Goal: Navigation & Orientation: Find specific page/section

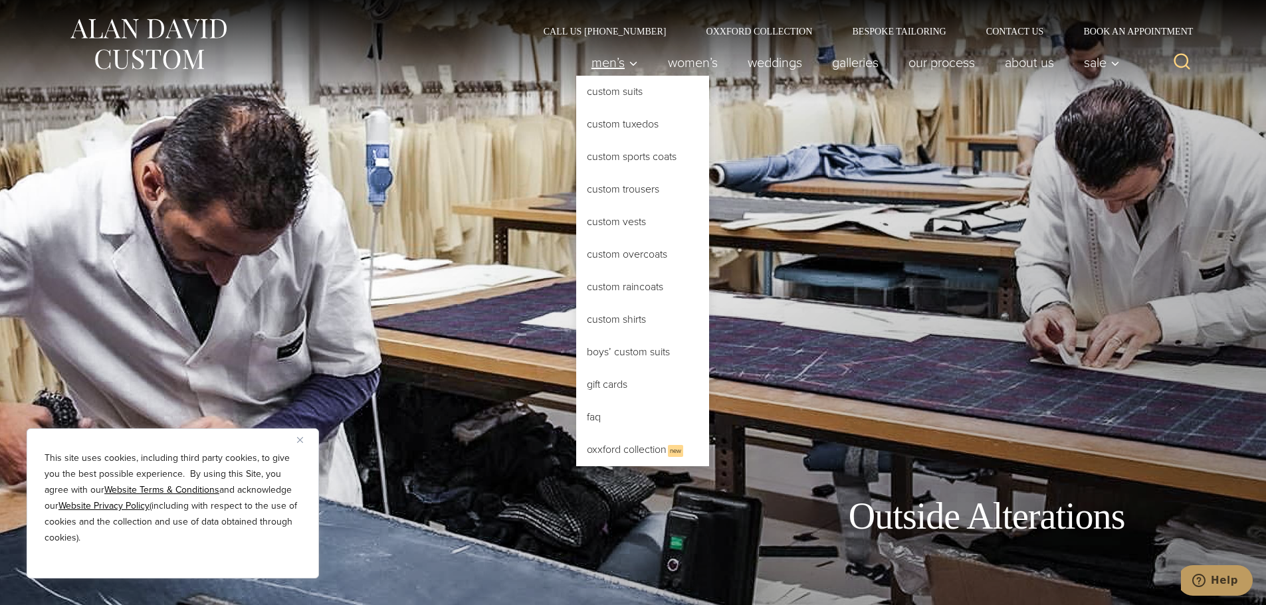
click at [593, 62] on span "Men’s" at bounding box center [614, 62] width 47 height 13
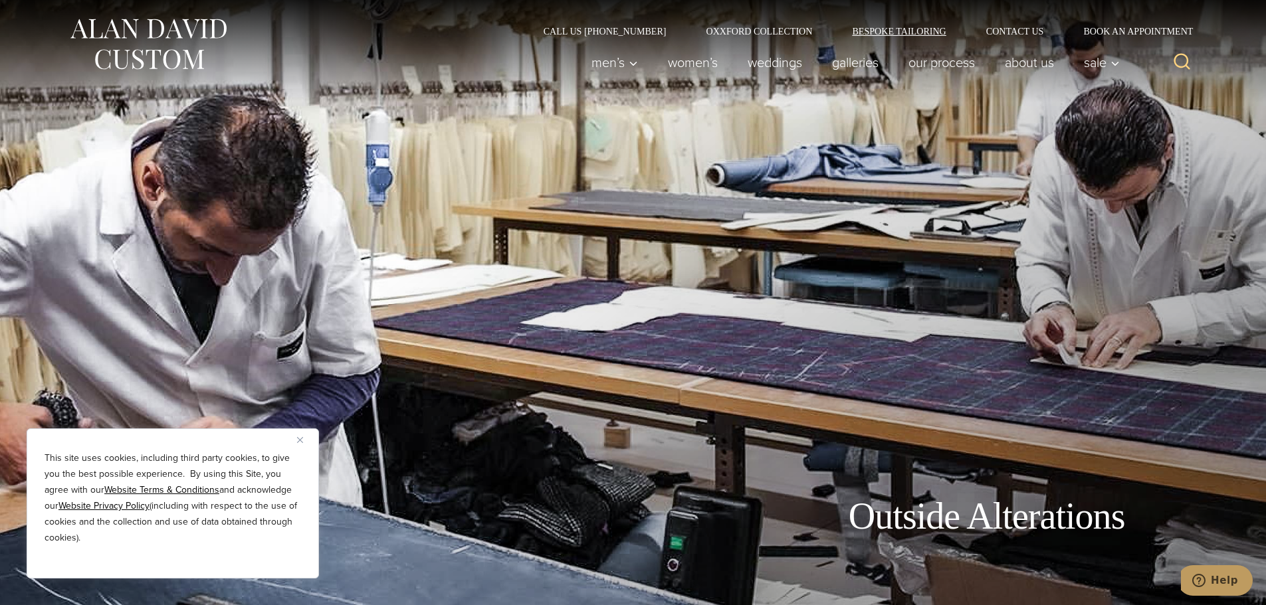
click at [912, 33] on link "Bespoke Tailoring" at bounding box center [899, 31] width 134 height 9
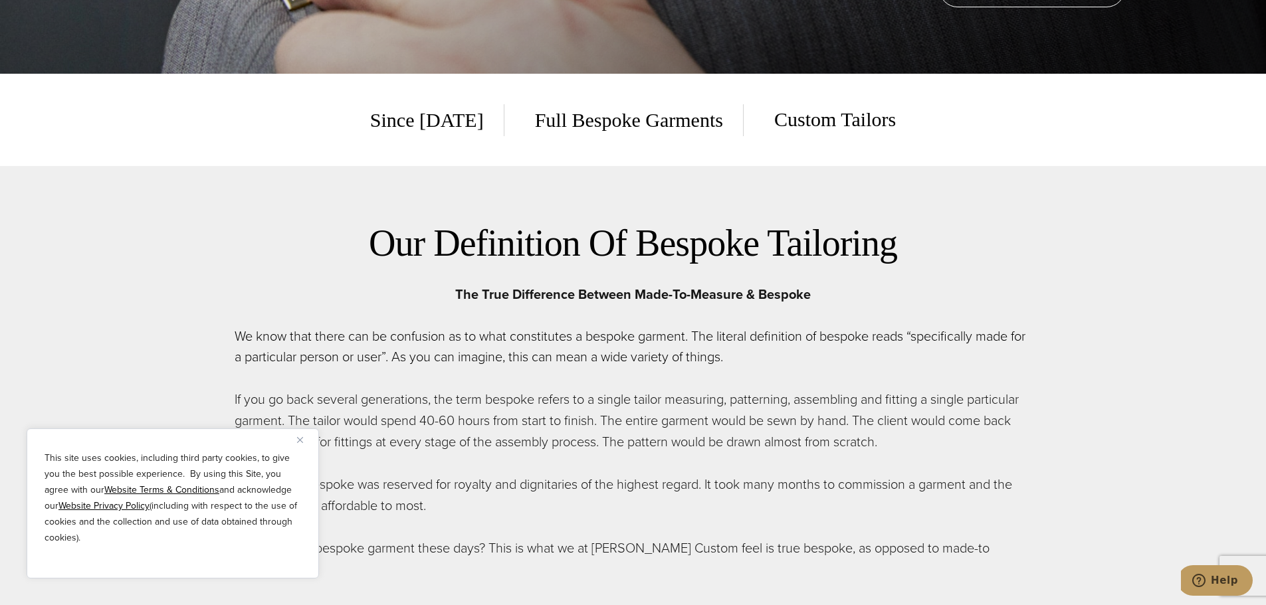
scroll to position [664, 0]
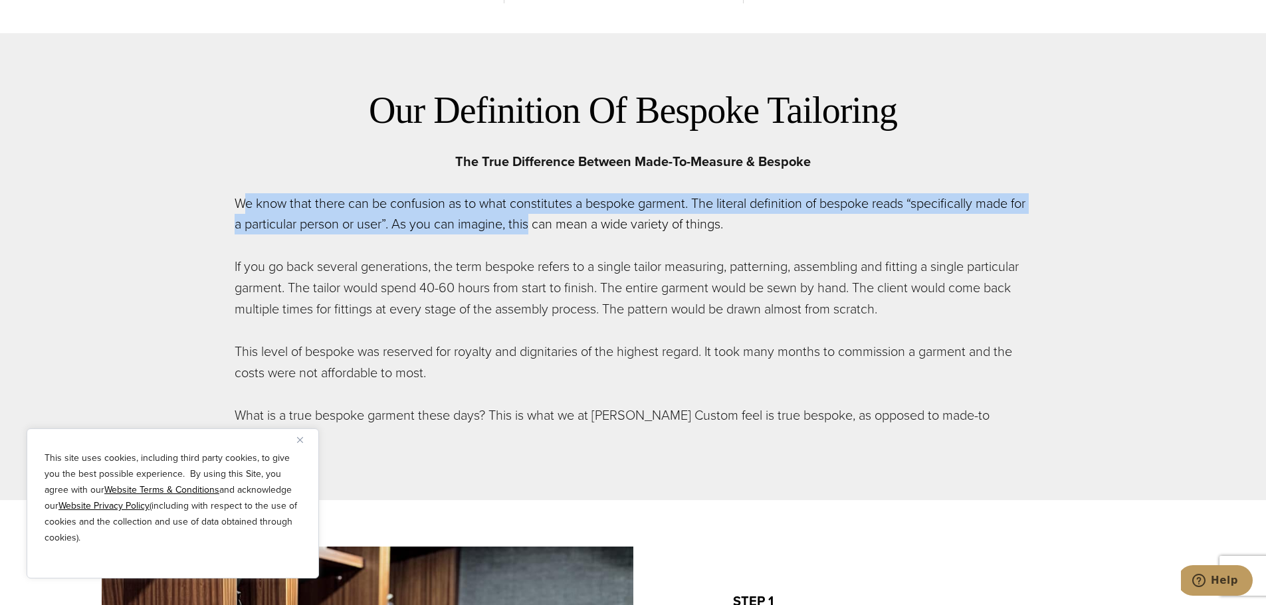
drag, startPoint x: 280, startPoint y: 207, endPoint x: 551, endPoint y: 215, distance: 271.9
click at [551, 215] on p "We know that there can be confusion as to what constitutes a bespoke garment. T…" at bounding box center [633, 213] width 797 height 41
click at [476, 223] on p "We know that there can be confusion as to what constitutes a bespoke garment. T…" at bounding box center [633, 213] width 797 height 41
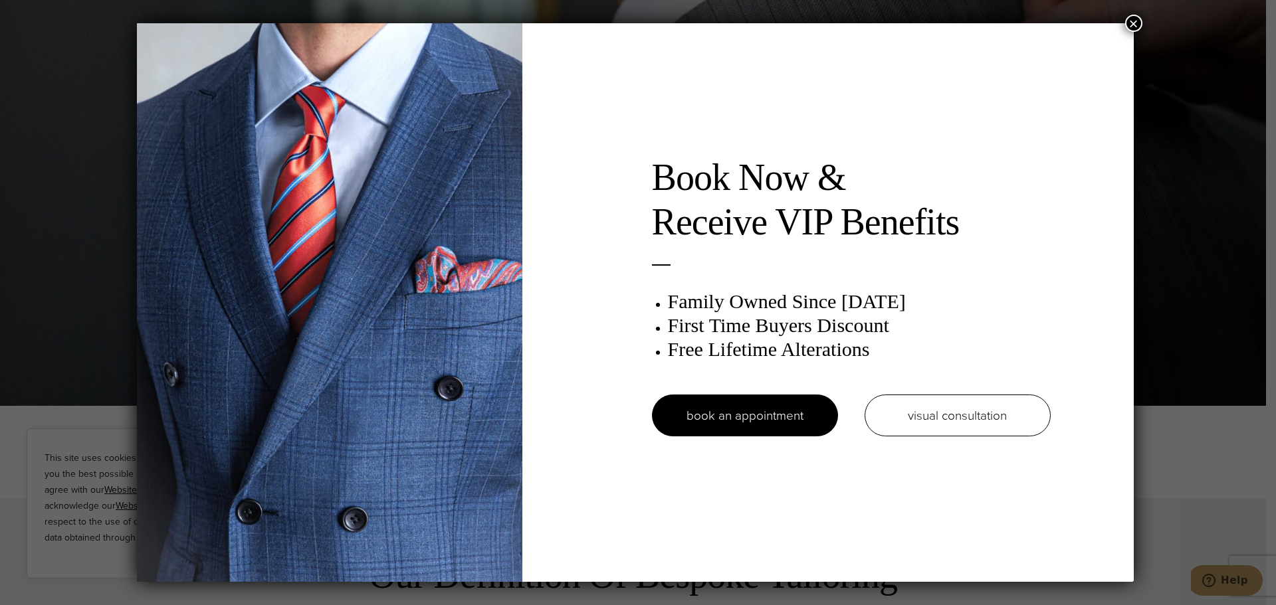
scroll to position [0, 0]
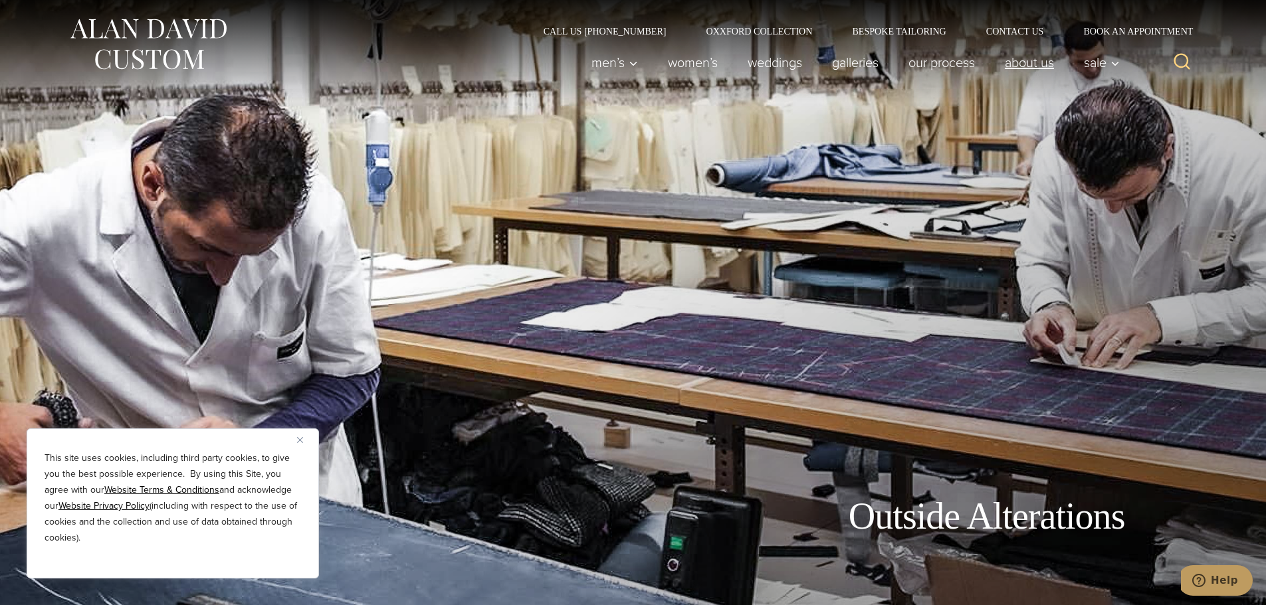
click at [1005, 62] on link "About Us" at bounding box center [1028, 62] width 79 height 27
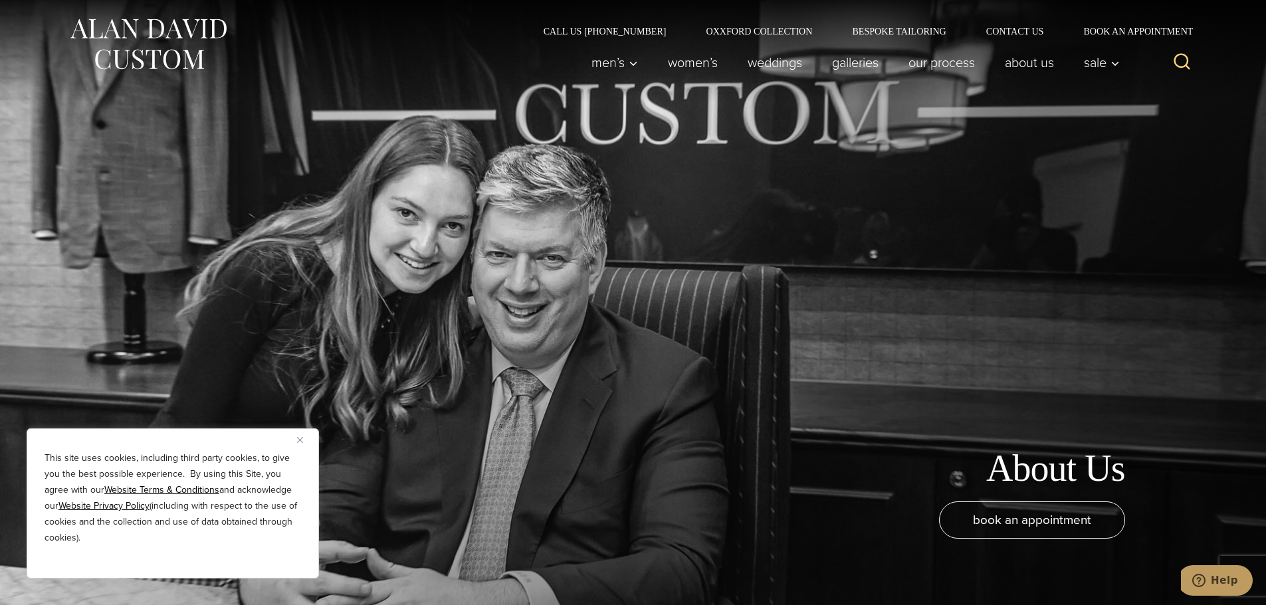
click at [299, 439] on img "Close" at bounding box center [300, 440] width 6 height 6
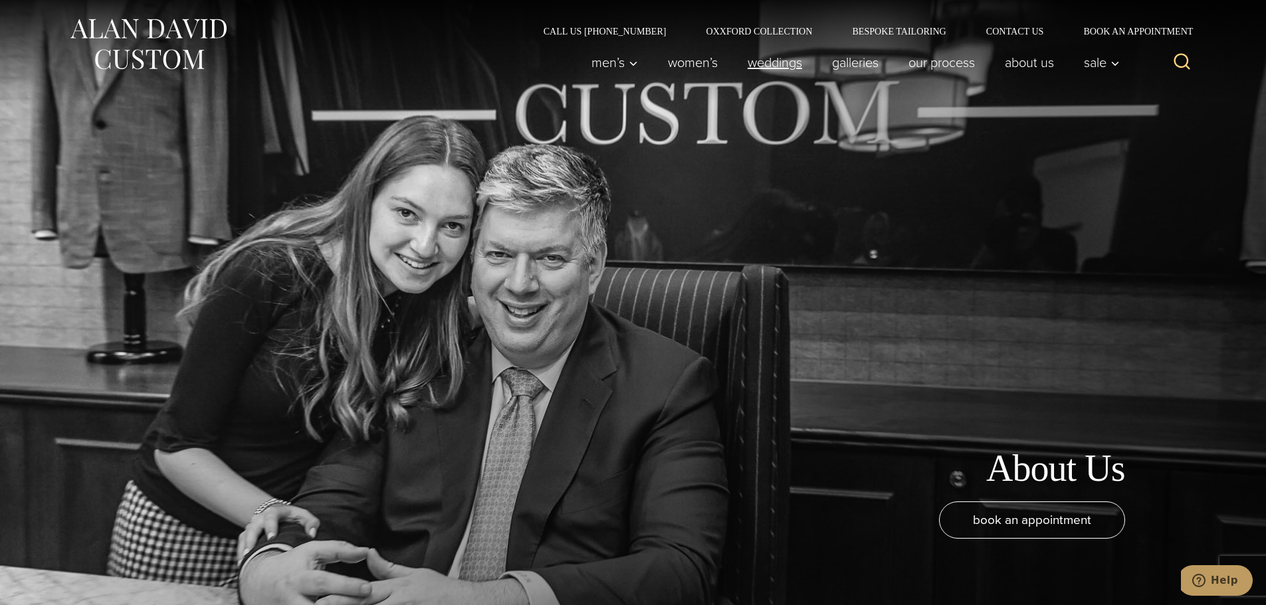
click at [783, 58] on link "weddings" at bounding box center [774, 62] width 84 height 27
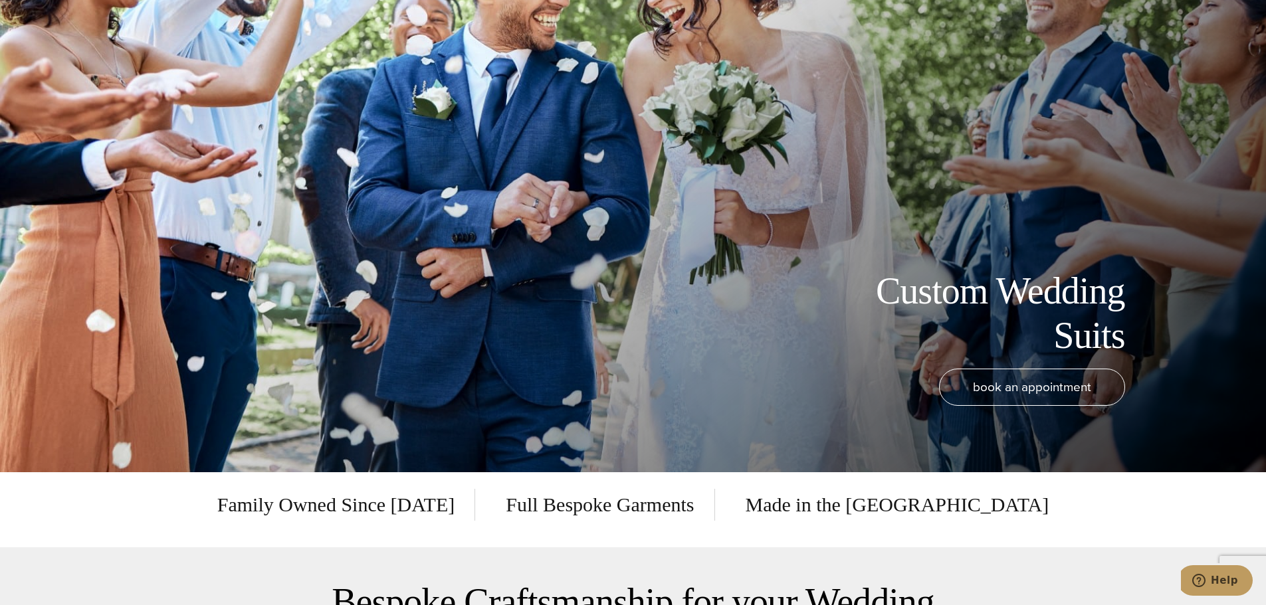
scroll to position [399, 0]
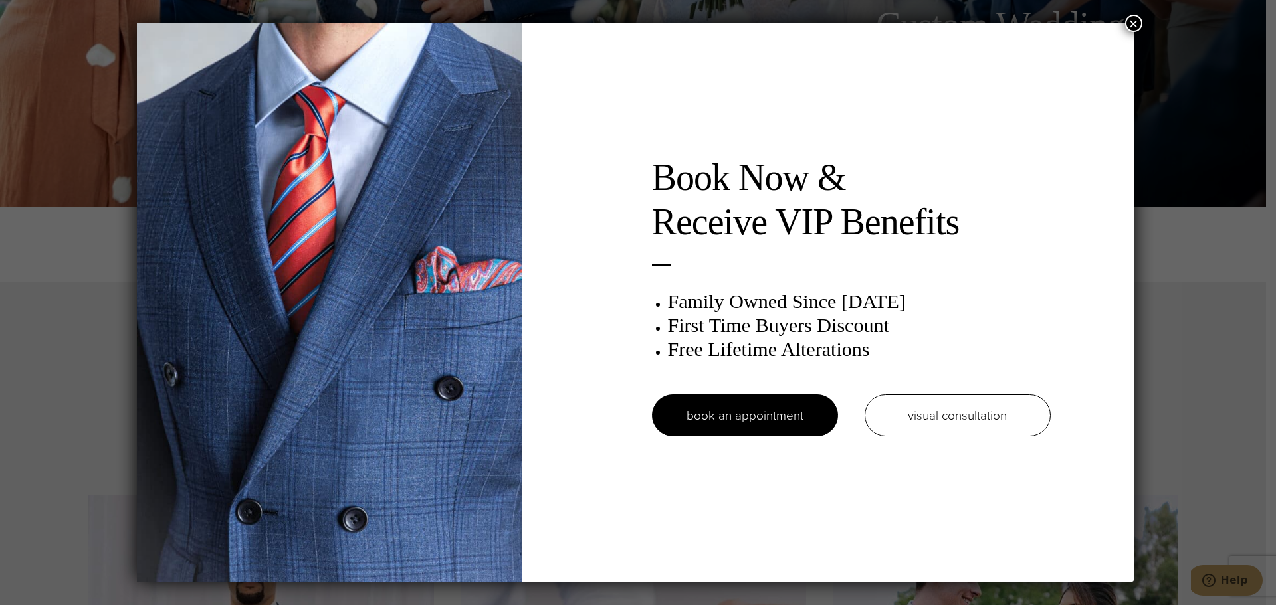
click at [1142, 23] on button "×" at bounding box center [1133, 23] width 17 height 17
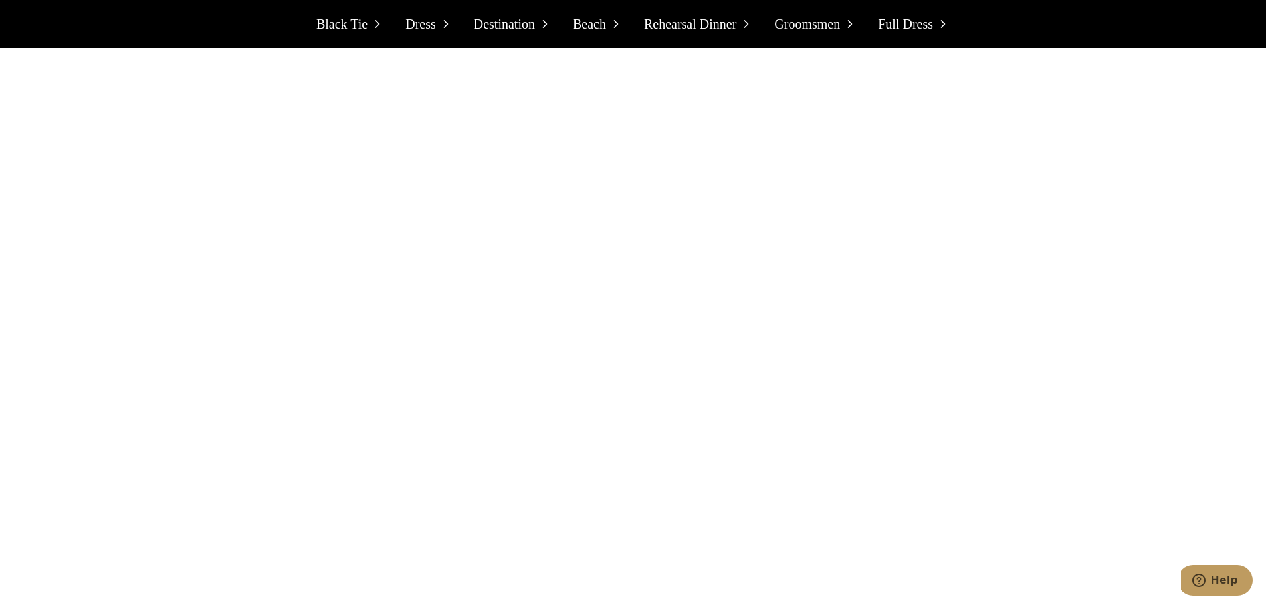
scroll to position [0, 0]
